Goal: Task Accomplishment & Management: Manage account settings

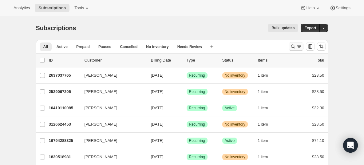
click at [296, 48] on icon "Search and filter results" at bounding box center [299, 46] width 6 height 6
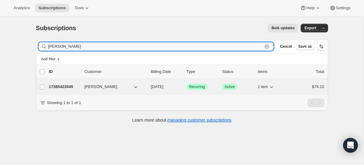
type input "[PERSON_NAME]"
click at [118, 88] on button "[PERSON_NAME]" at bounding box center [111, 87] width 61 height 10
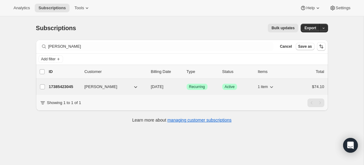
click at [125, 88] on button "[PERSON_NAME]" at bounding box center [111, 87] width 61 height 10
click at [75, 89] on p "17385423045" at bounding box center [64, 87] width 31 height 6
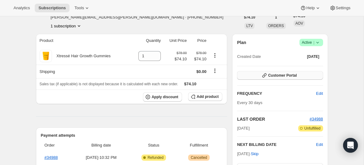
scroll to position [45, 0]
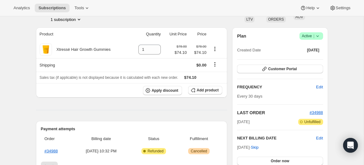
click at [320, 36] on span "Success Active |" at bounding box center [311, 35] width 24 height 7
click at [312, 56] on span "Cancel subscription" at bounding box center [309, 58] width 35 height 5
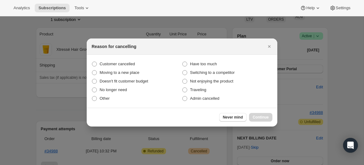
scroll to position [0, 0]
click at [133, 65] on span "Customer cancelled" at bounding box center [116, 63] width 35 height 5
click at [92, 62] on input "Customer cancelled" at bounding box center [92, 61] width 0 height 0
radio input "true"
click at [260, 118] on span "Continue" at bounding box center [260, 117] width 16 height 5
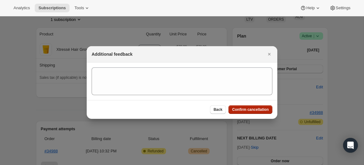
click at [240, 106] on button "Confirm cancellation" at bounding box center [250, 109] width 44 height 9
